Goal: Information Seeking & Learning: Learn about a topic

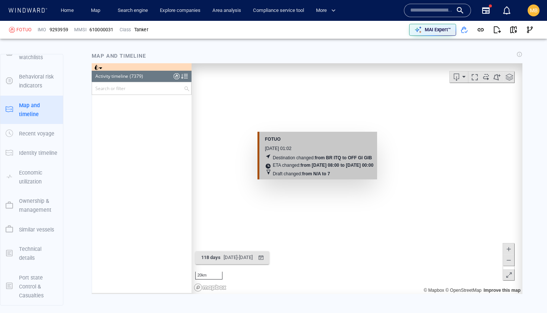
scroll to position [150904, 0]
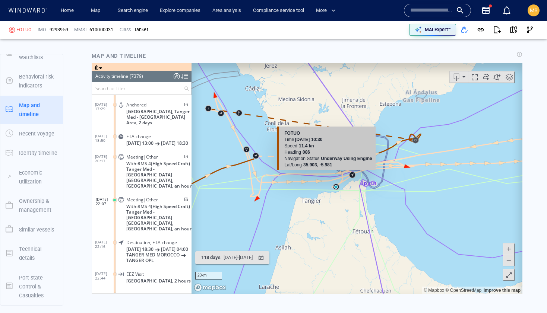
drag, startPoint x: 294, startPoint y: 188, endPoint x: 338, endPoint y: 183, distance: 44.2
click at [338, 182] on canvas "Map" at bounding box center [356, 178] width 331 height 231
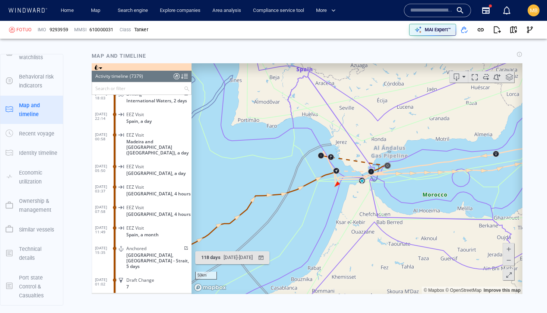
scroll to position [149481, 0]
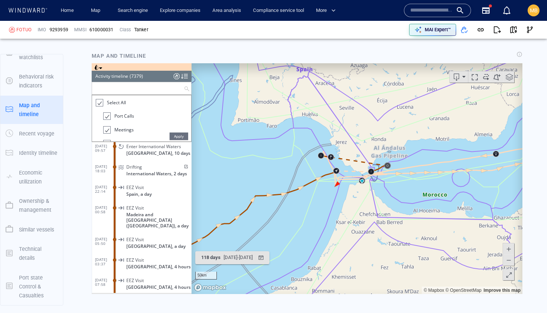
click at [140, 89] on input "text" at bounding box center [138, 88] width 92 height 12
click at [100, 101] on div at bounding box center [98, 103] width 7 height 9
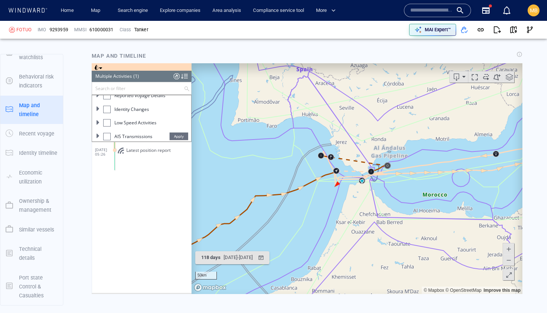
scroll to position [91, 0]
click at [106, 108] on div at bounding box center [106, 107] width 7 height 7
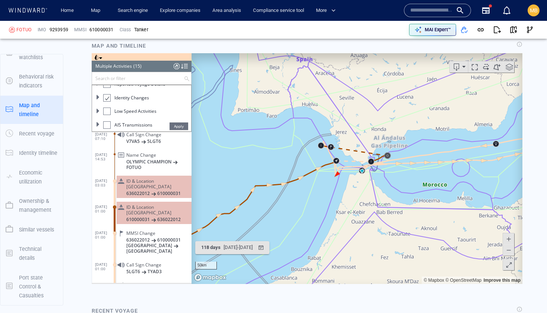
scroll to position [934, 0]
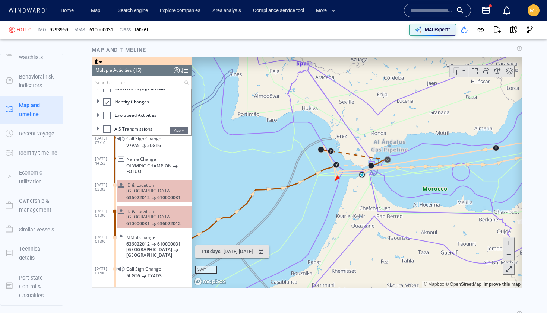
click at [140, 211] on div "ID & Location [GEOGRAPHIC_DATA] 610000031 636022012" at bounding box center [154, 217] width 75 height 22
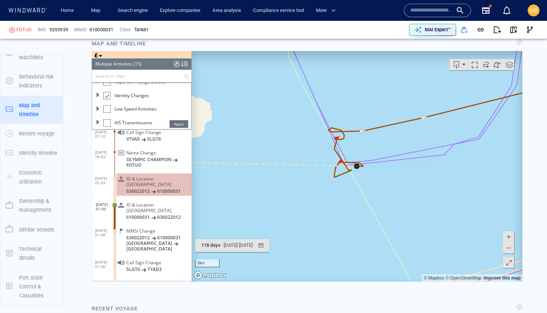
scroll to position [941, 0]
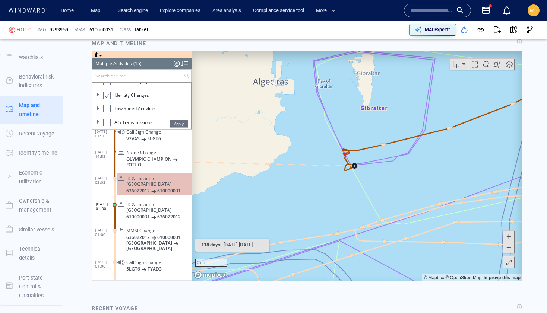
click at [161, 188] on span "610000031" at bounding box center [168, 191] width 23 height 6
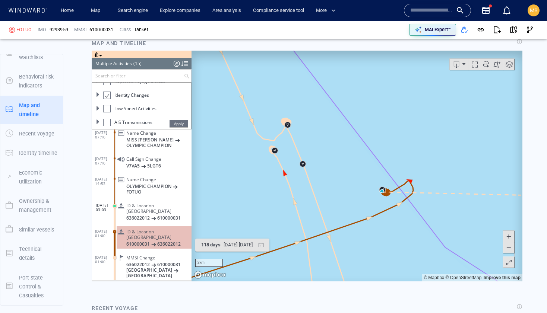
scroll to position [182, 0]
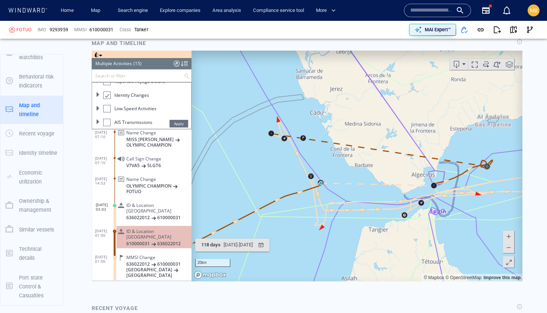
click at [425, 180] on canvas "Map" at bounding box center [356, 166] width 331 height 231
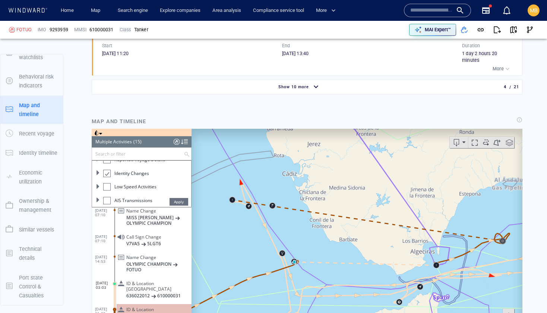
scroll to position [874, 0]
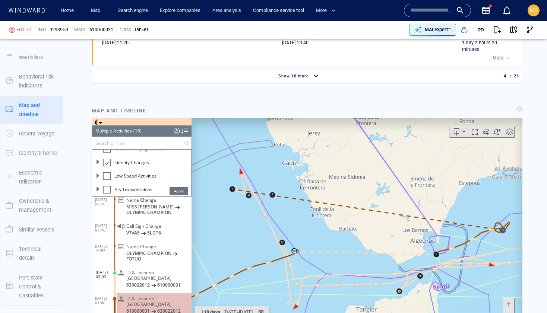
click at [162, 270] on span "ID & Location [GEOGRAPHIC_DATA]" at bounding box center [157, 275] width 62 height 11
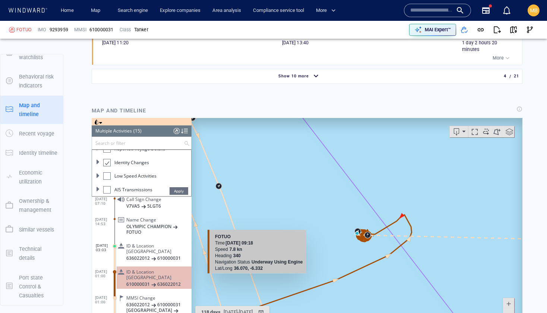
scroll to position [886, 0]
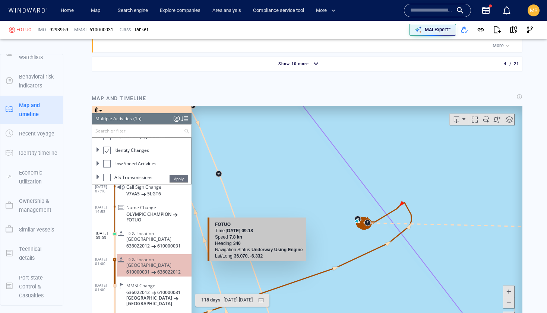
click at [146, 283] on span "MMSI Change" at bounding box center [140, 286] width 29 height 6
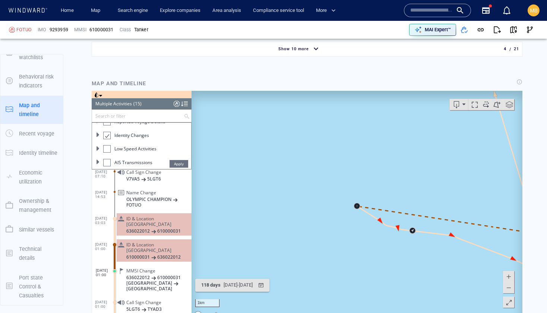
scroll to position [915, 0]
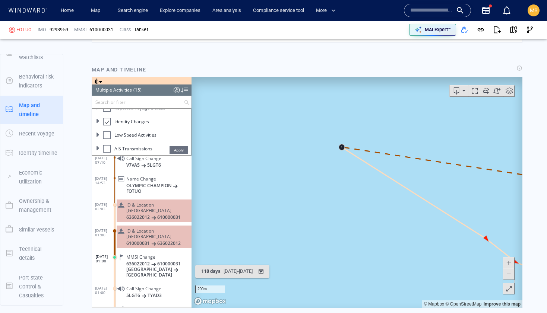
drag, startPoint x: 345, startPoint y: 159, endPoint x: 326, endPoint y: 214, distance: 58.3
click at [327, 215] on canvas "Map" at bounding box center [356, 192] width 331 height 231
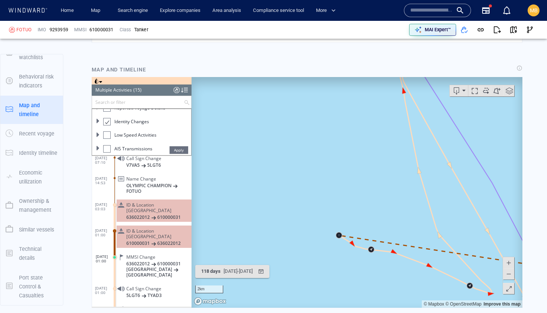
drag, startPoint x: 384, startPoint y: 261, endPoint x: 349, endPoint y: 216, distance: 57.0
click at [352, 218] on canvas "Map" at bounding box center [356, 192] width 331 height 231
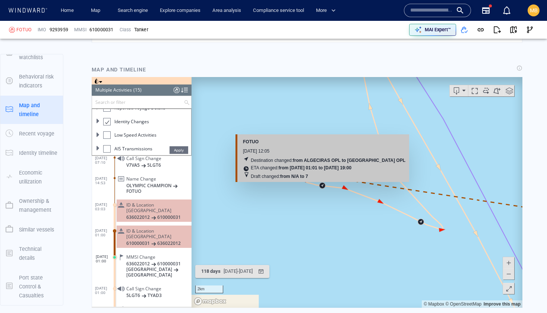
click at [323, 185] on canvas "Map" at bounding box center [356, 192] width 331 height 231
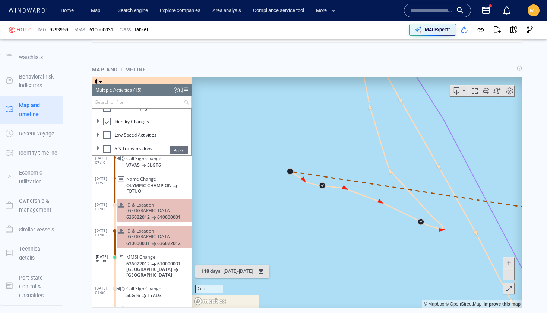
click at [161, 215] on span "610000031" at bounding box center [168, 218] width 23 height 6
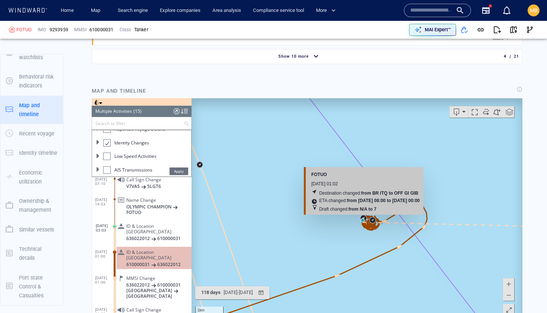
scroll to position [896, 0]
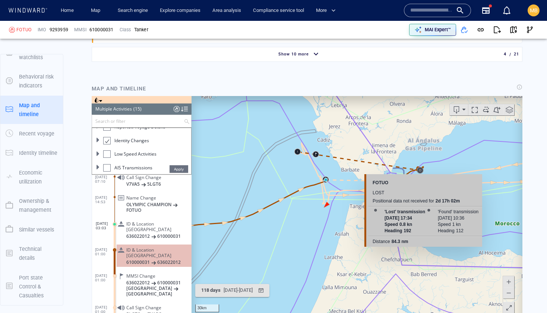
drag, startPoint x: 463, startPoint y: 211, endPoint x: 424, endPoint y: 177, distance: 52.3
click at [424, 177] on div "30km © Mapbox © OpenStreetMap Improve this map FOTUO lost Positional data not r…" at bounding box center [356, 211] width 331 height 231
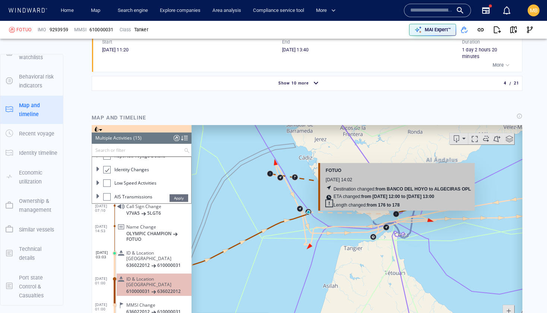
scroll to position [870, 0]
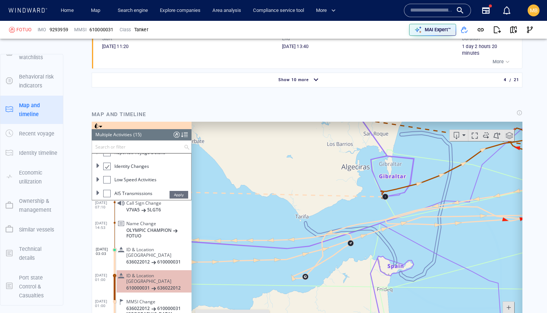
drag, startPoint x: 355, startPoint y: 203, endPoint x: 382, endPoint y: 225, distance: 34.4
click at [382, 225] on canvas "Map" at bounding box center [356, 237] width 331 height 231
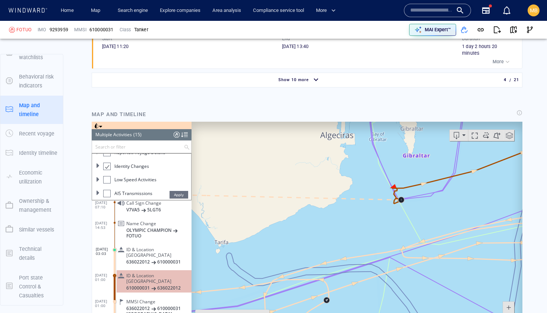
drag, startPoint x: 406, startPoint y: 206, endPoint x: 405, endPoint y: 227, distance: 20.9
click at [406, 216] on canvas "Map" at bounding box center [356, 237] width 331 height 231
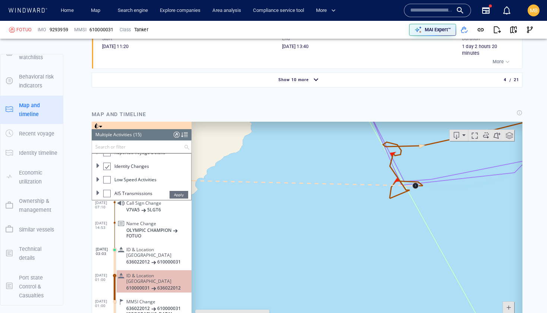
click at [155, 305] on span at bounding box center [153, 308] width 3 height 7
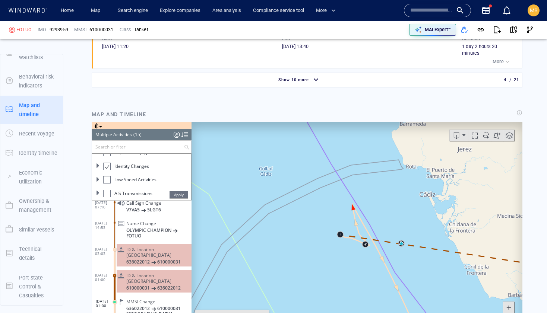
click at [156, 297] on div "MMSI Change 636022012 610000031 [GEOGRAPHIC_DATA] [GEOGRAPHIC_DATA]" at bounding box center [154, 311] width 75 height 28
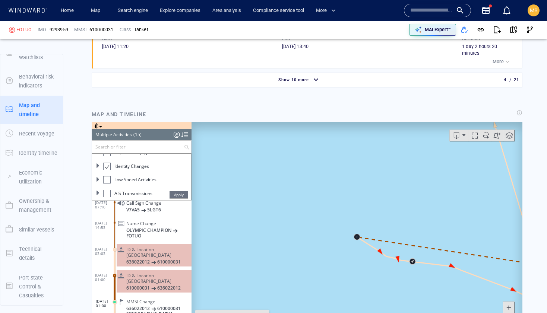
click at [156, 297] on div "MMSI Change 636022012 610000031 [GEOGRAPHIC_DATA] [GEOGRAPHIC_DATA]" at bounding box center [154, 311] width 75 height 28
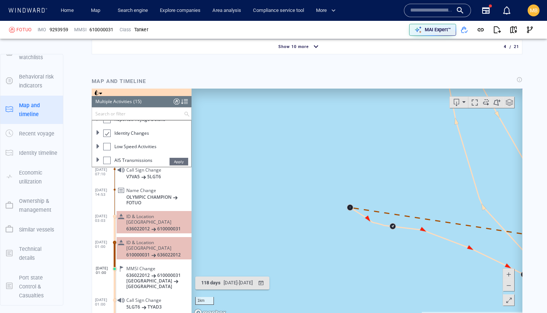
scroll to position [932, 0]
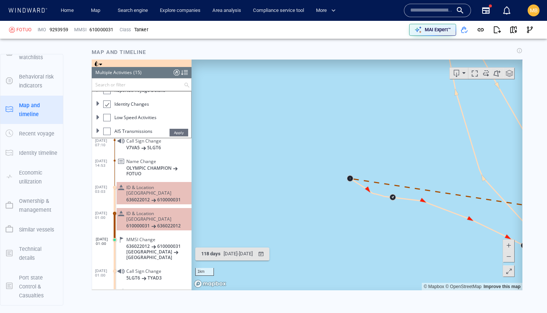
click at [140, 244] on span "636022012" at bounding box center [137, 247] width 23 height 6
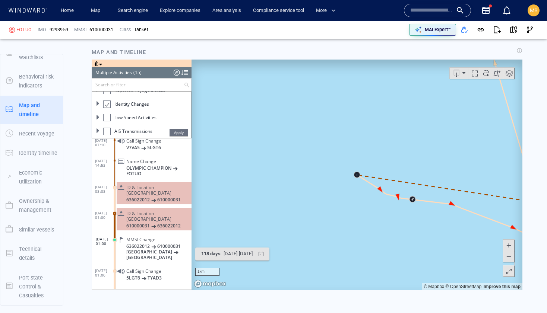
click at [141, 244] on span "636022012" at bounding box center [137, 247] width 23 height 6
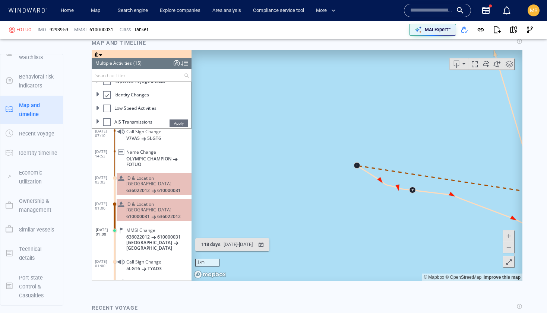
scroll to position [947, 0]
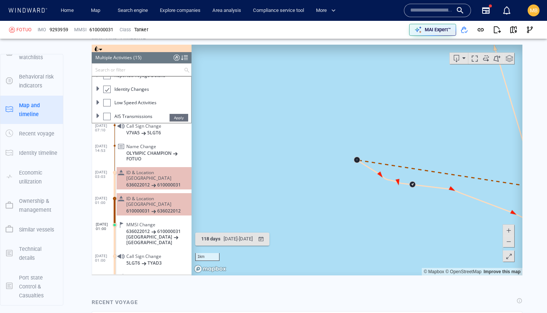
click at [142, 254] on span "Call Sign Change" at bounding box center [143, 257] width 35 height 6
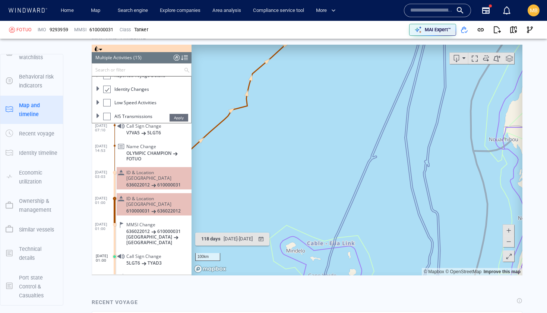
click at [133, 254] on span "Call Sign Change" at bounding box center [143, 257] width 35 height 6
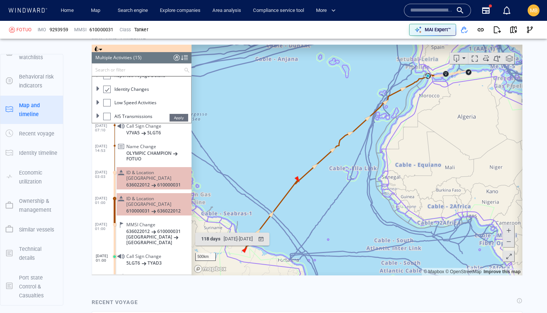
drag, startPoint x: 381, startPoint y: 129, endPoint x: 317, endPoint y: 190, distance: 88.5
click at [319, 189] on canvas "Map" at bounding box center [356, 160] width 331 height 231
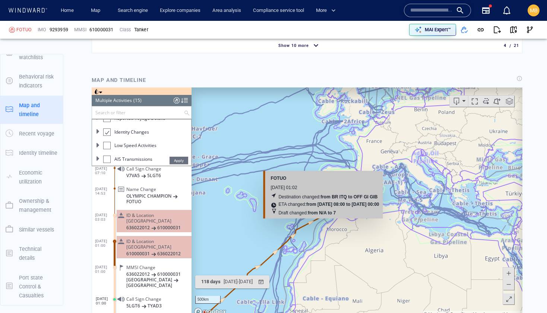
scroll to position [881, 0]
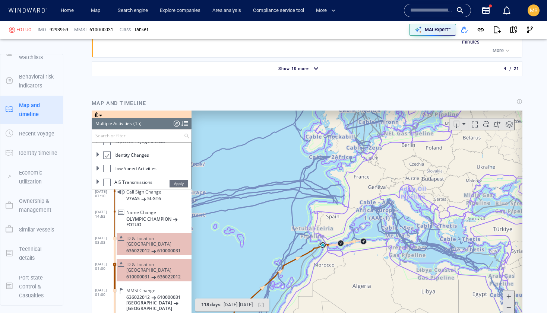
drag, startPoint x: 318, startPoint y: 208, endPoint x: 323, endPoint y: 156, distance: 52.8
click at [323, 156] on canvas "Map" at bounding box center [356, 226] width 331 height 231
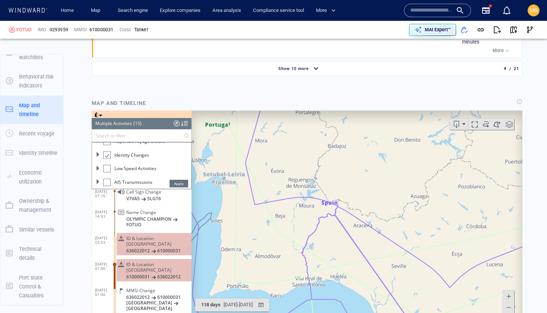
drag, startPoint x: 342, startPoint y: 215, endPoint x: 321, endPoint y: 127, distance: 90.4
click at [323, 127] on canvas "Map" at bounding box center [356, 226] width 331 height 231
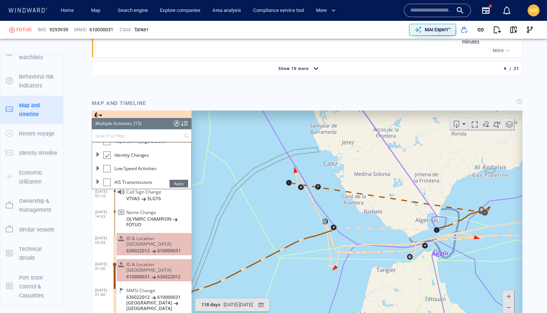
drag, startPoint x: 446, startPoint y: 241, endPoint x: 425, endPoint y: 233, distance: 21.6
click at [426, 233] on canvas "Map" at bounding box center [356, 226] width 331 height 231
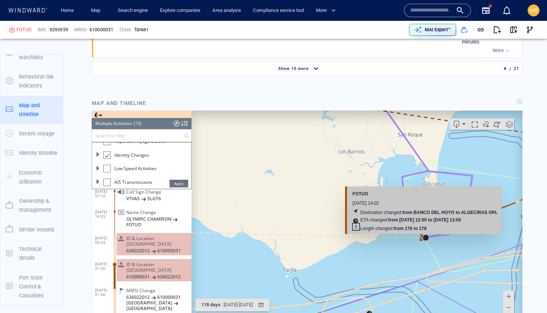
drag, startPoint x: 430, startPoint y: 239, endPoint x: 409, endPoint y: 228, distance: 23.2
click at [409, 228] on canvas "Map" at bounding box center [356, 226] width 331 height 231
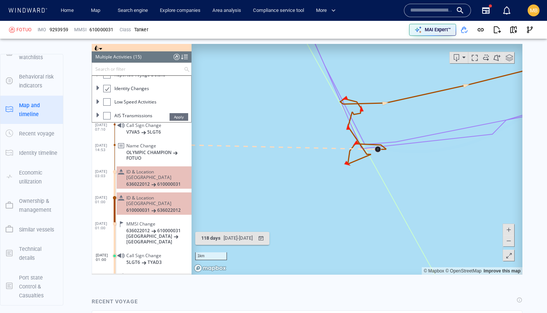
scroll to position [949, 0]
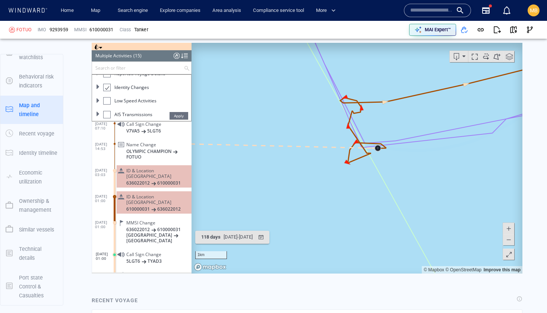
click at [145, 115] on span "AIS Transmissions" at bounding box center [133, 114] width 38 height 6
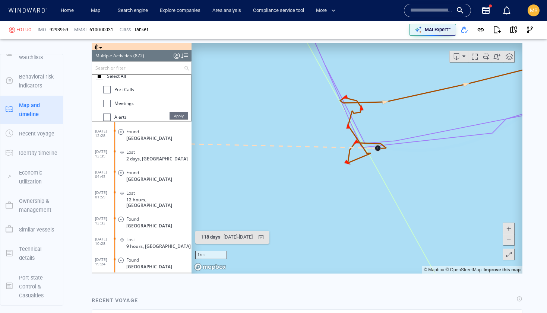
scroll to position [0, 0]
click at [99, 82] on div at bounding box center [99, 81] width 3 height 3
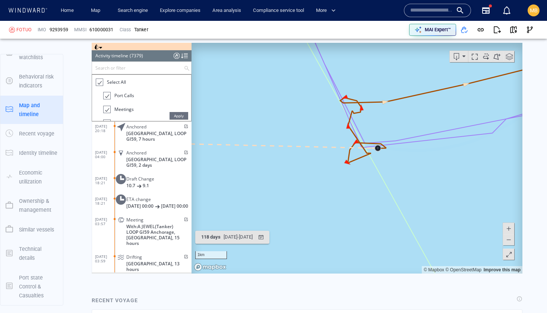
scroll to position [18127, 0]
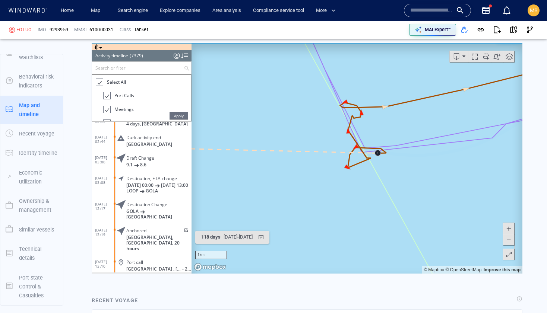
drag, startPoint x: 191, startPoint y: 148, endPoint x: 186, endPoint y: 231, distance: 83.3
click at [186, 231] on div "Loading vessel activities... Activity timeline (7379) (Still Loading...) Search…" at bounding box center [307, 158] width 431 height 231
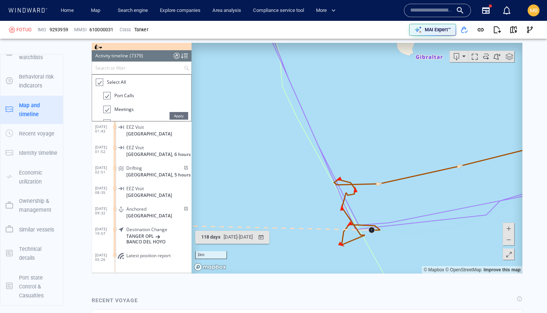
scroll to position [151122, 0]
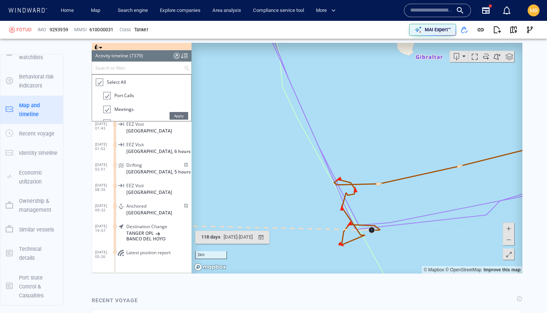
click at [137, 215] on span "[GEOGRAPHIC_DATA]" at bounding box center [149, 213] width 46 height 6
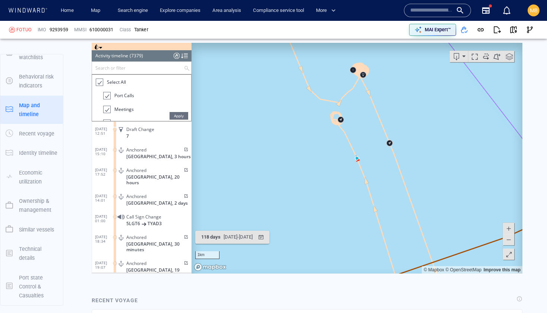
scroll to position [150387, 0]
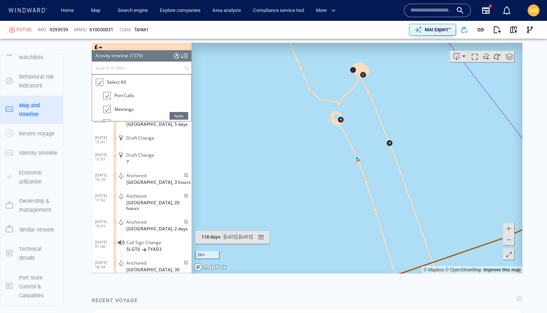
click at [98, 84] on div at bounding box center [98, 82] width 7 height 9
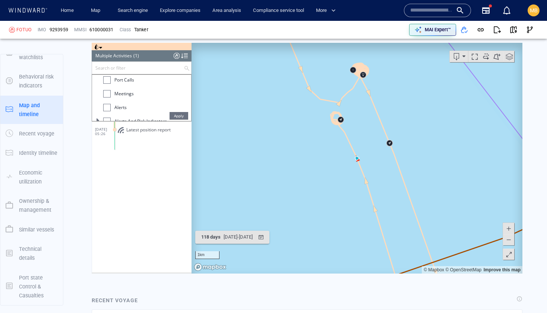
scroll to position [22, 0]
click at [107, 89] on div at bounding box center [106, 87] width 7 height 7
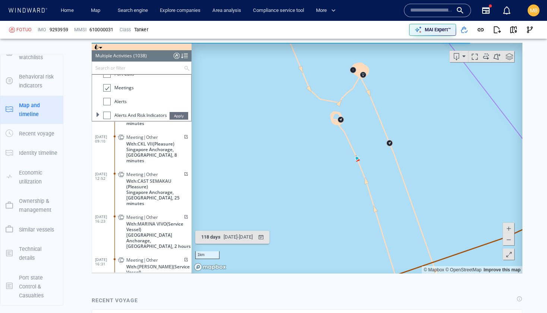
scroll to position [18260, 0]
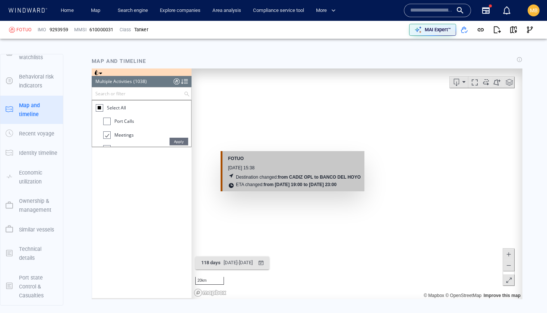
scroll to position [21247, 0]
